Goal: Browse casually

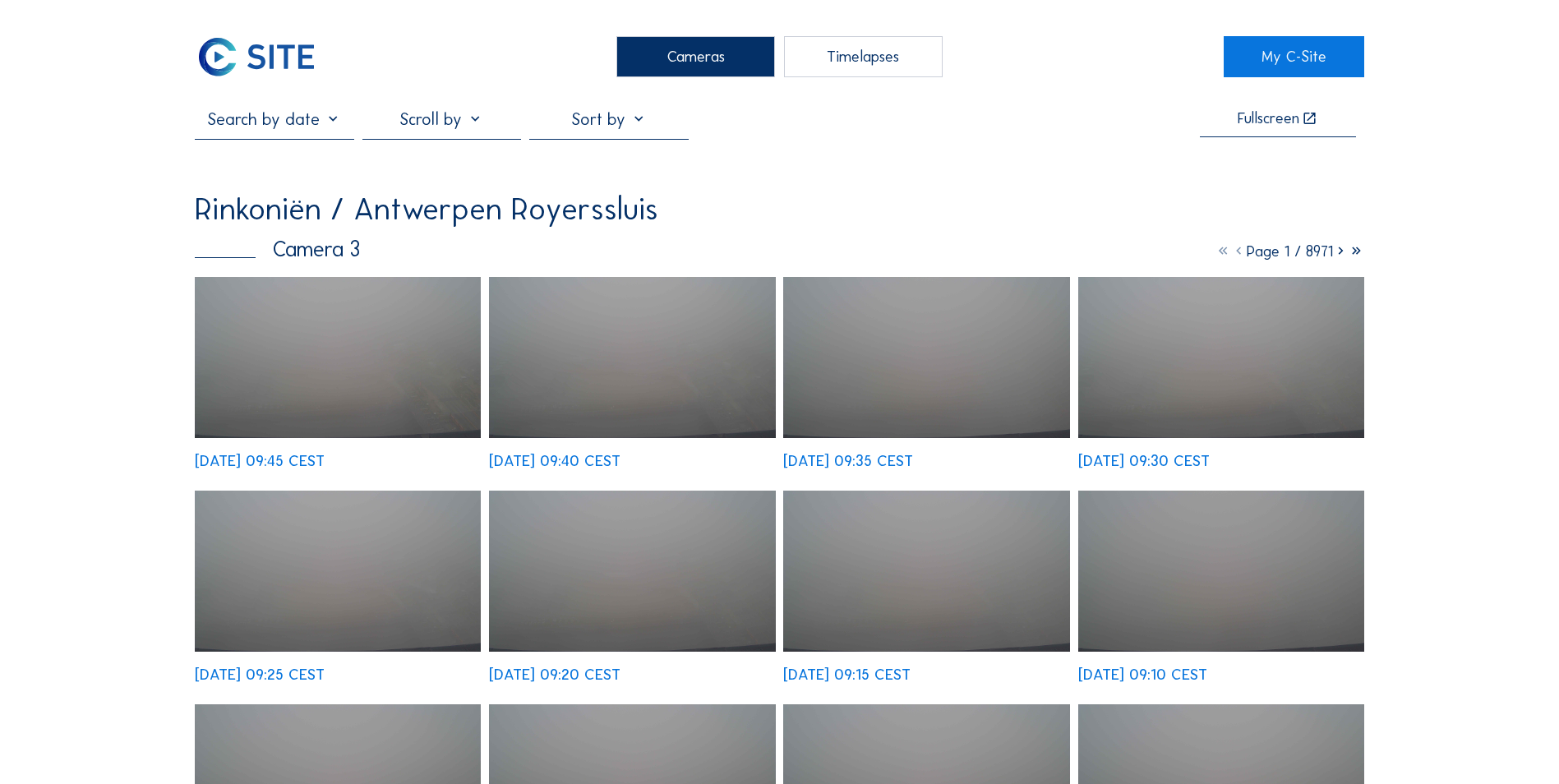
click at [307, 60] on img at bounding box center [256, 56] width 122 height 41
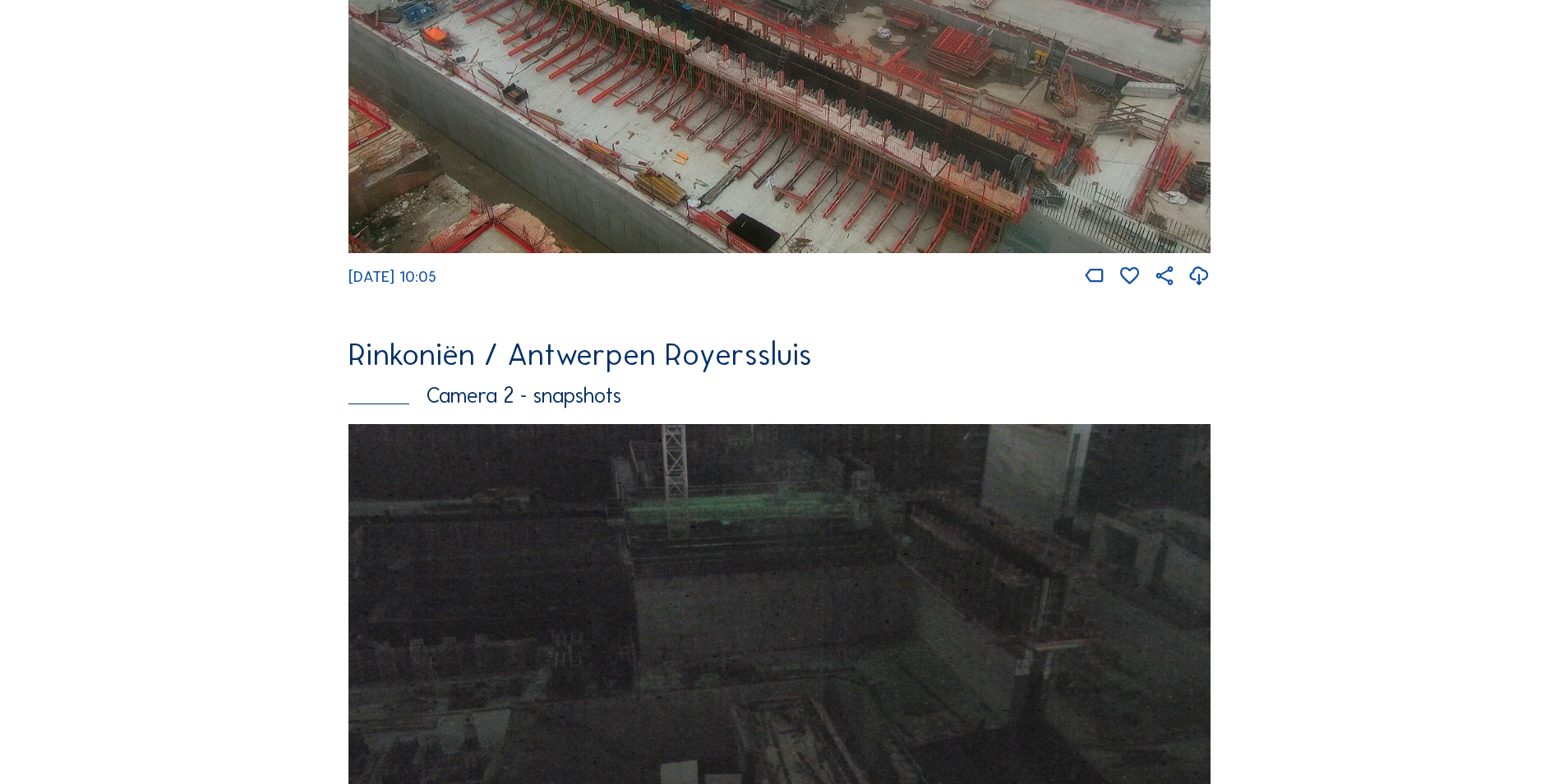
scroll to position [829, 0]
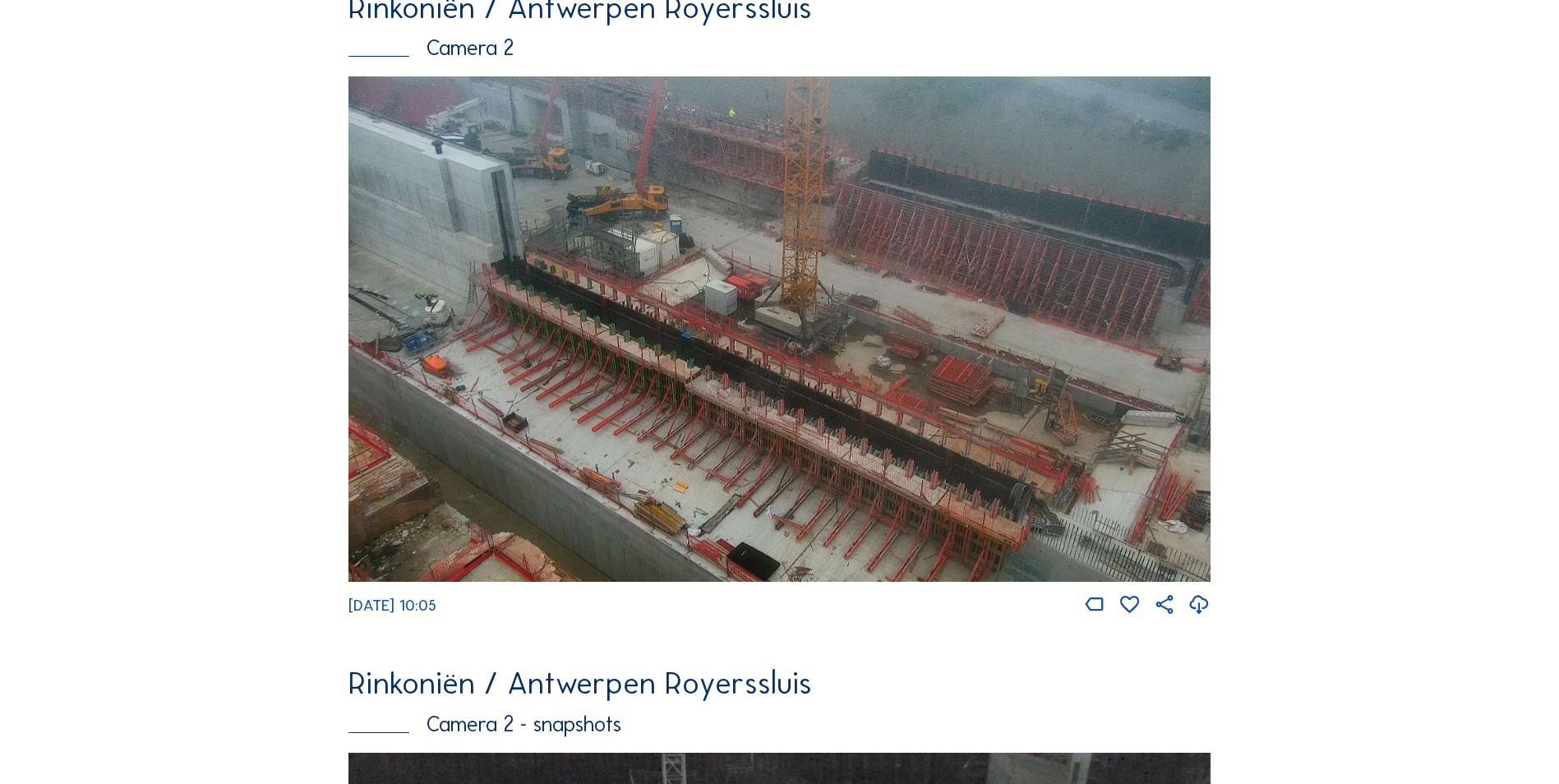
click at [523, 340] on img at bounding box center [780, 329] width 862 height 505
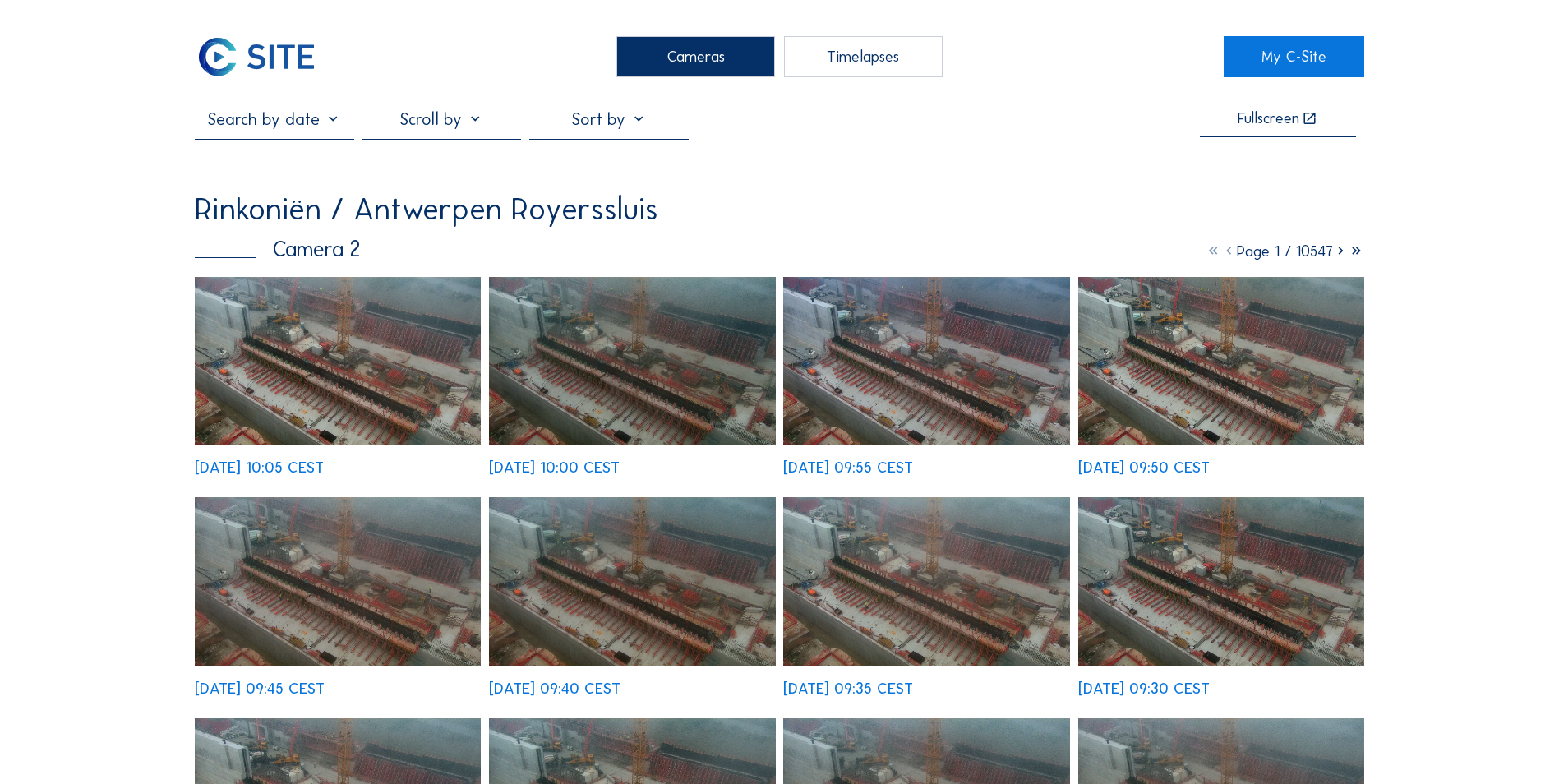
click at [334, 281] on img at bounding box center [338, 361] width 286 height 168
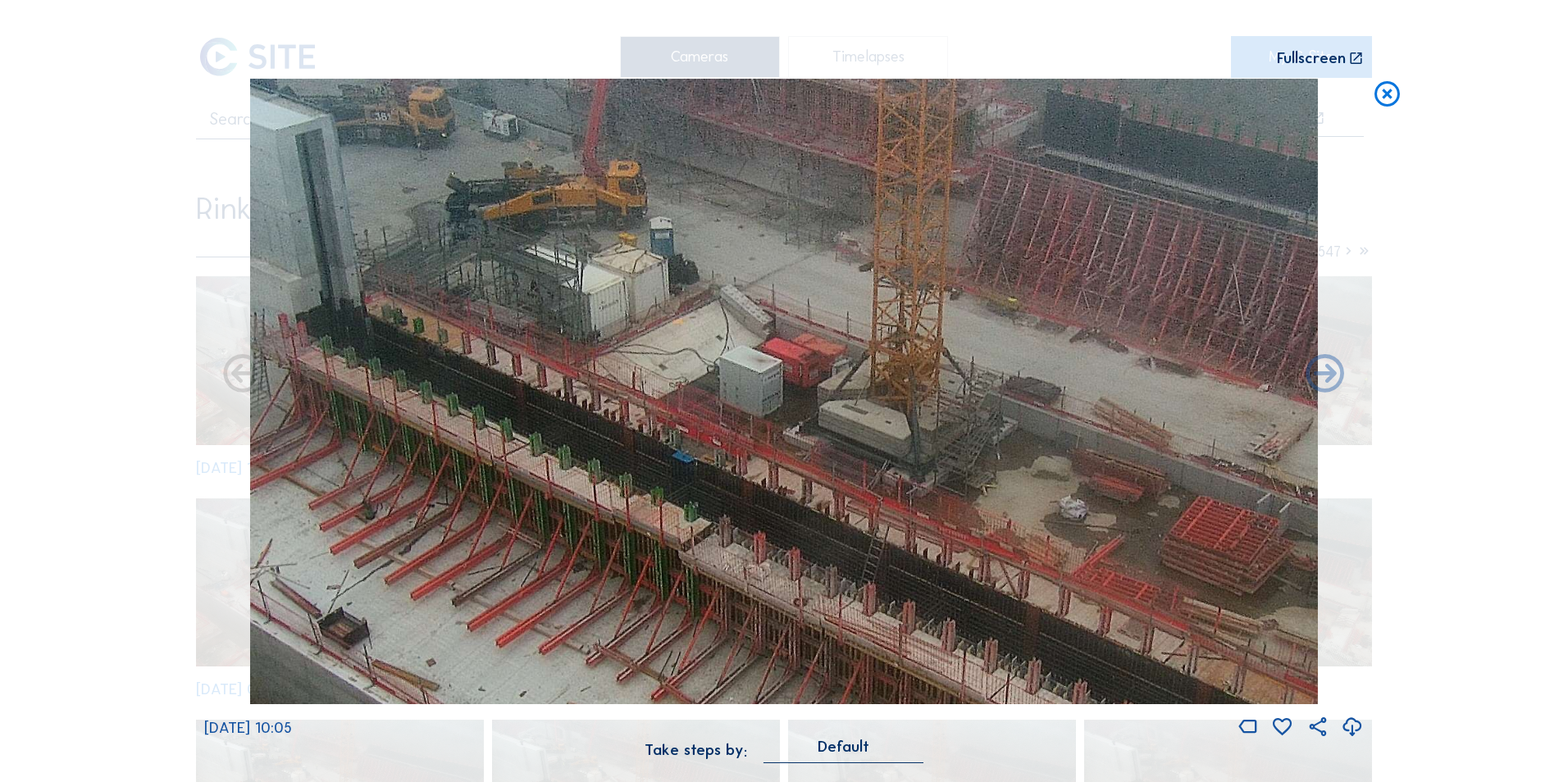
drag, startPoint x: 523, startPoint y: 314, endPoint x: 731, endPoint y: 568, distance: 328.3
click at [733, 588] on img at bounding box center [783, 391] width 1067 height 625
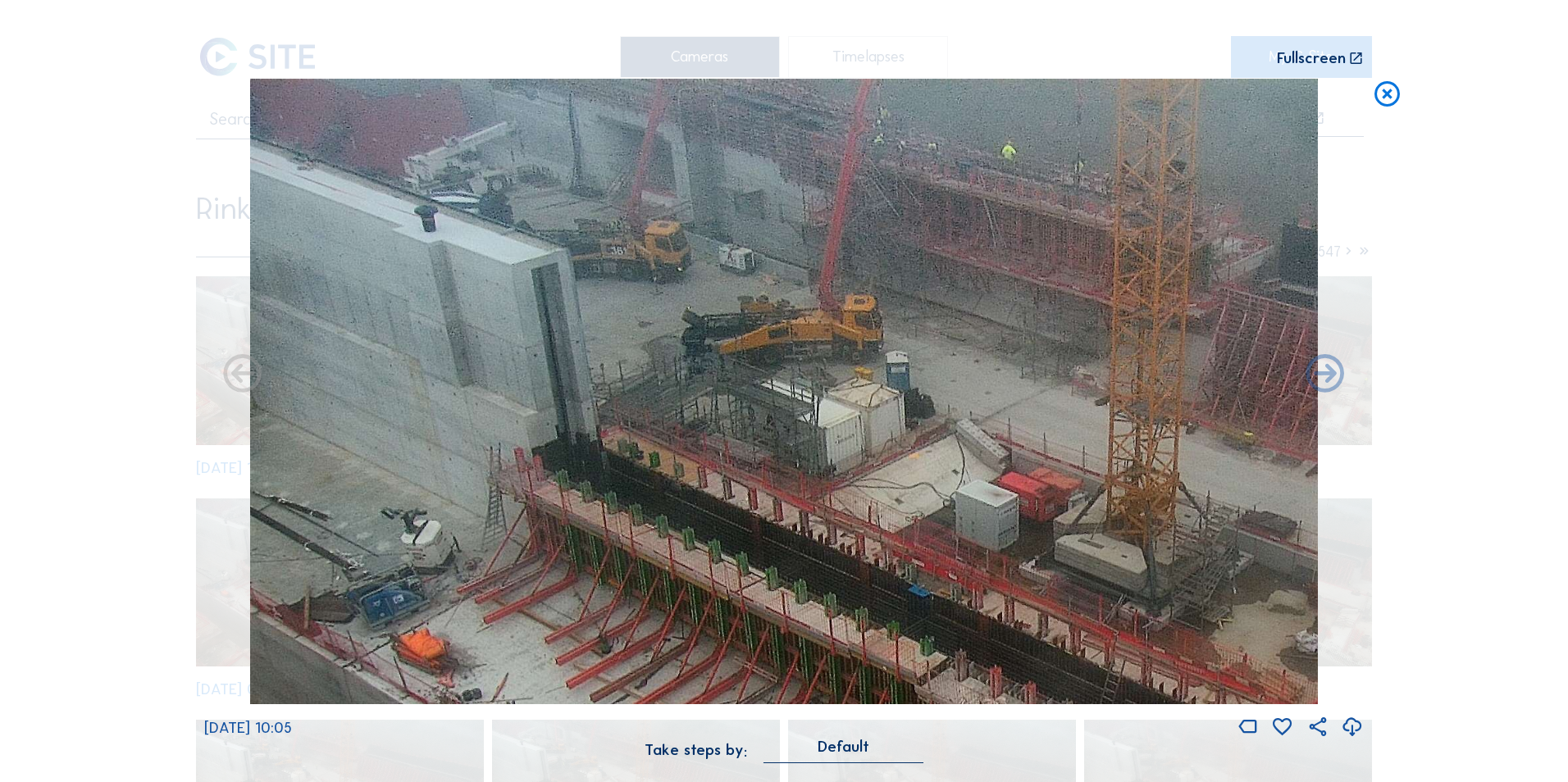
drag, startPoint x: 688, startPoint y: 346, endPoint x: 814, endPoint y: 440, distance: 157.2
click at [814, 440] on img at bounding box center [783, 391] width 1067 height 625
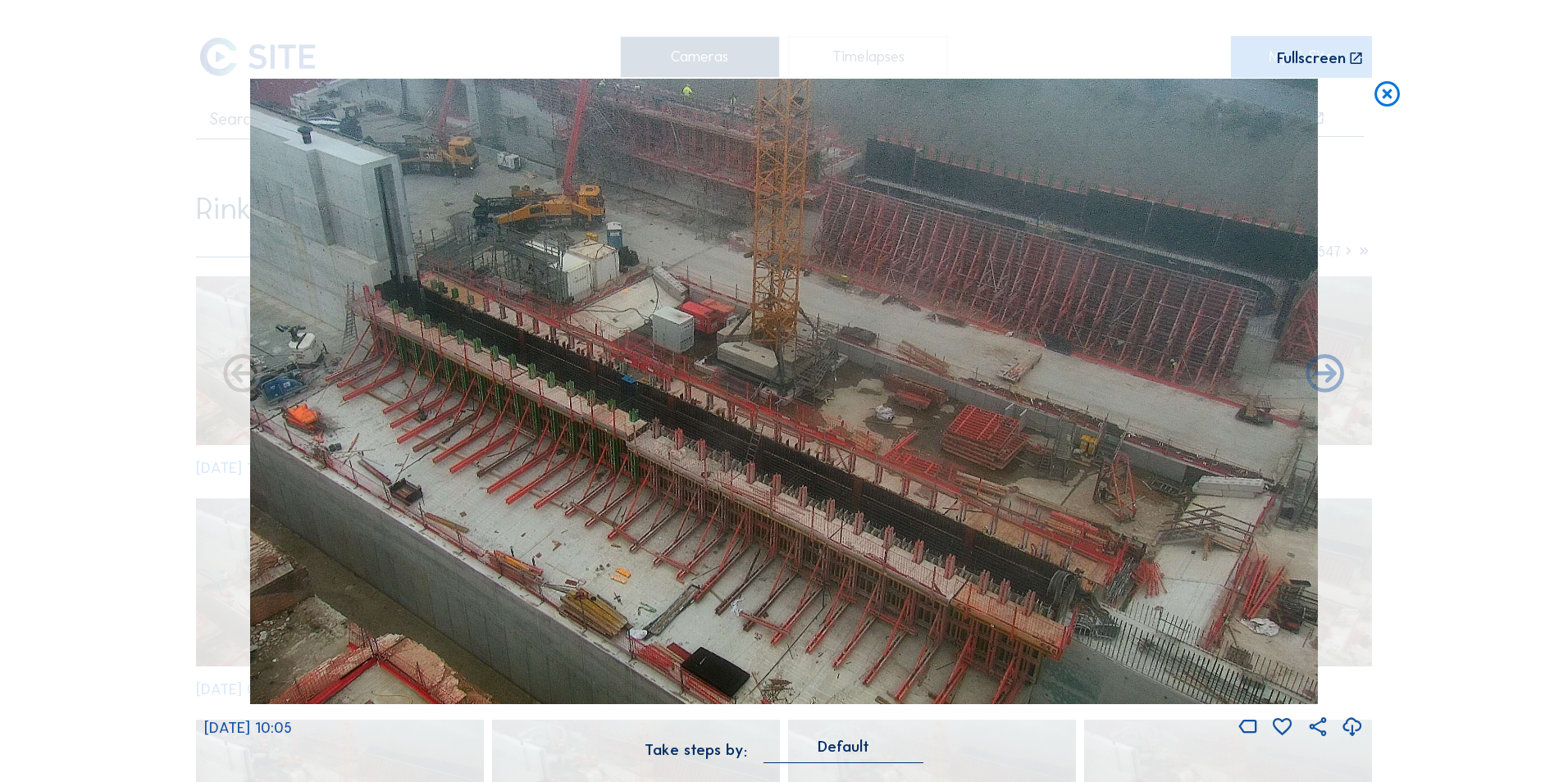
drag, startPoint x: 613, startPoint y: 586, endPoint x: 637, endPoint y: 237, distance: 349.8
click at [638, 237] on img at bounding box center [783, 391] width 1067 height 625
drag, startPoint x: 756, startPoint y: 365, endPoint x: 612, endPoint y: 338, distance: 146.5
click at [612, 338] on img at bounding box center [783, 391] width 1067 height 625
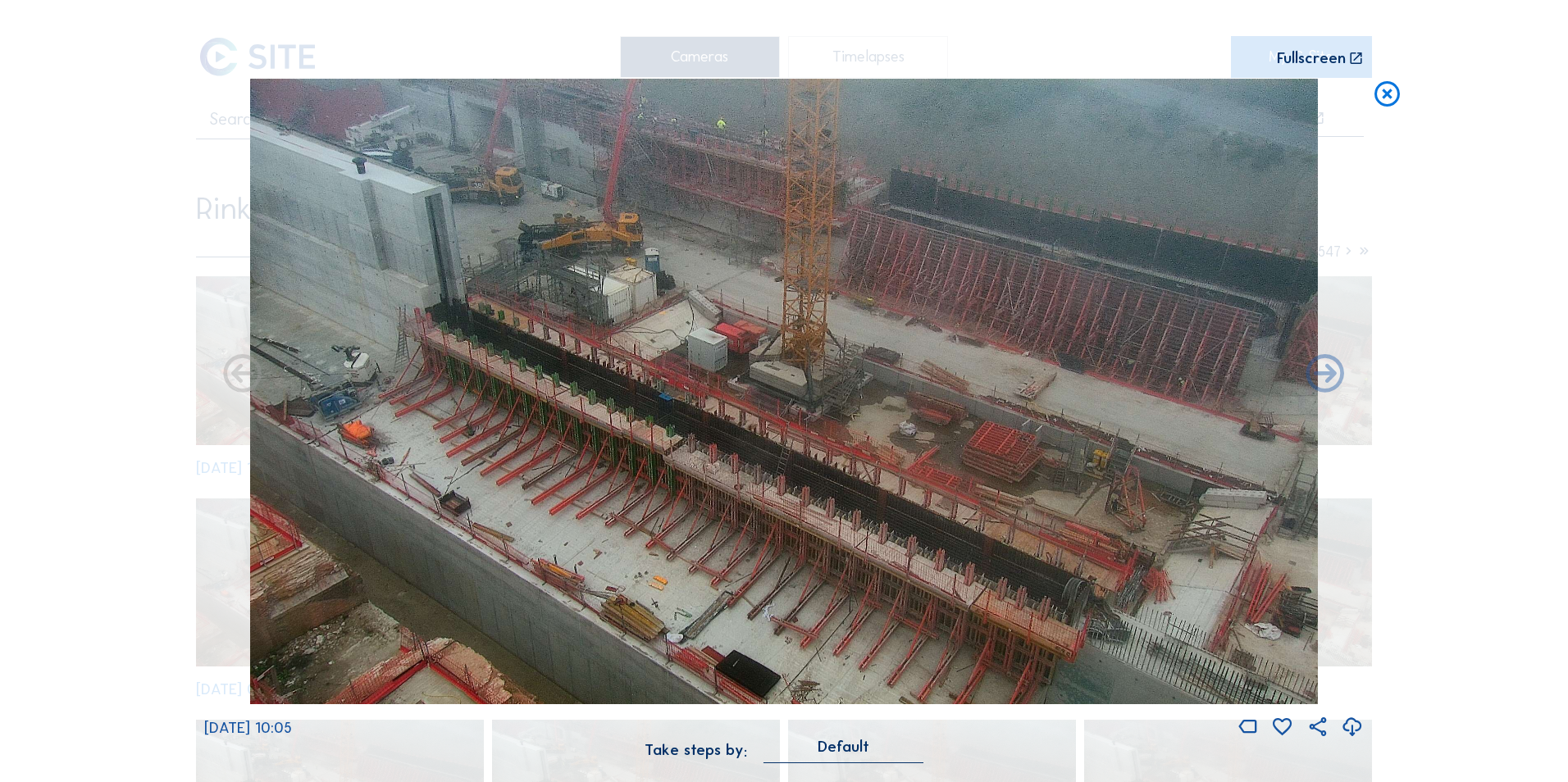
click at [1387, 96] on icon at bounding box center [1387, 94] width 31 height 31
